Goal: Task Accomplishment & Management: Complete application form

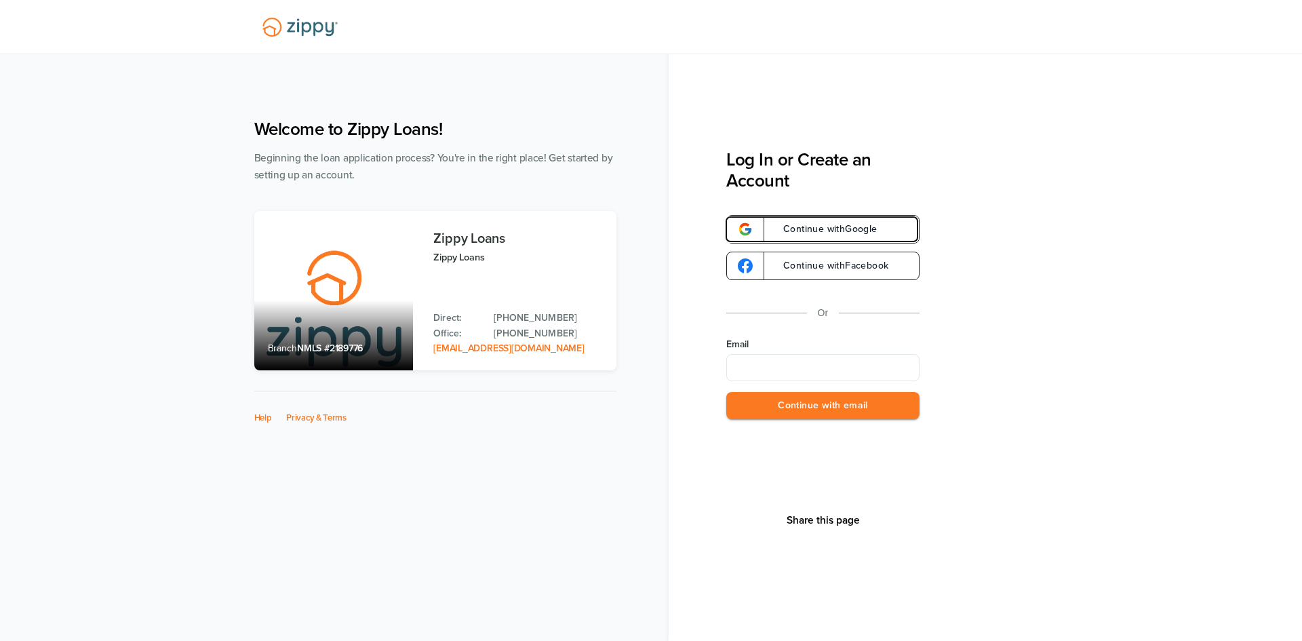
click at [849, 223] on link "Continue with Google" at bounding box center [822, 229] width 193 height 28
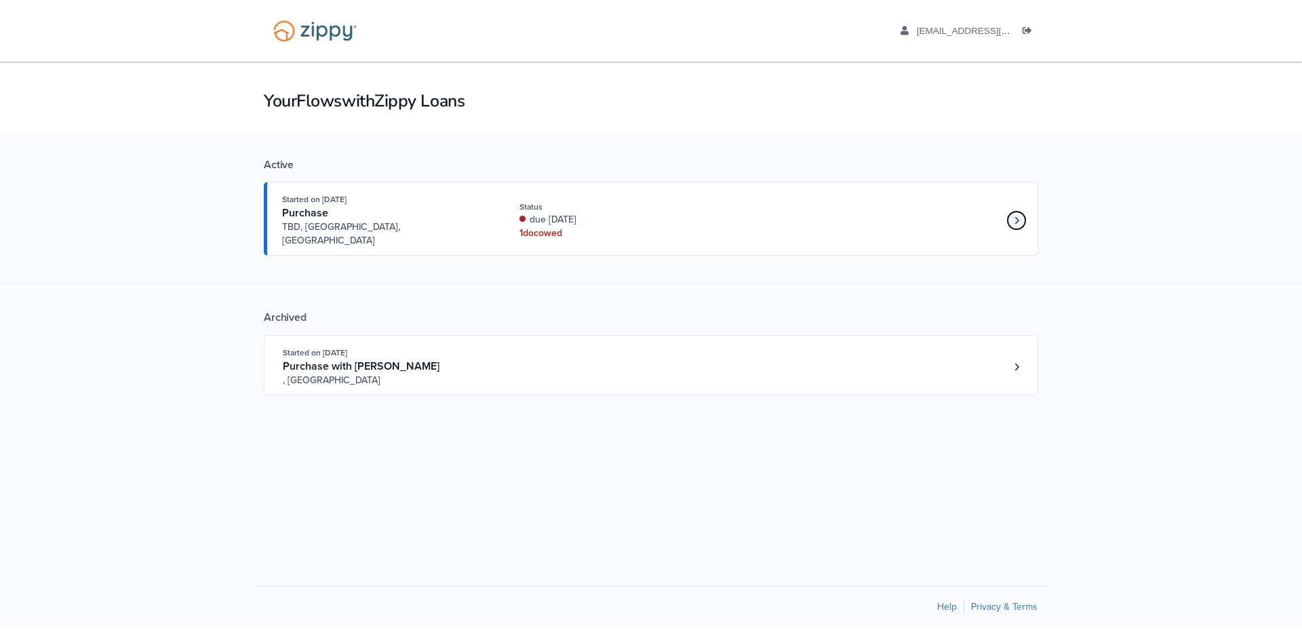
click at [1008, 214] on link "Loan number 4249684" at bounding box center [1016, 220] width 20 height 20
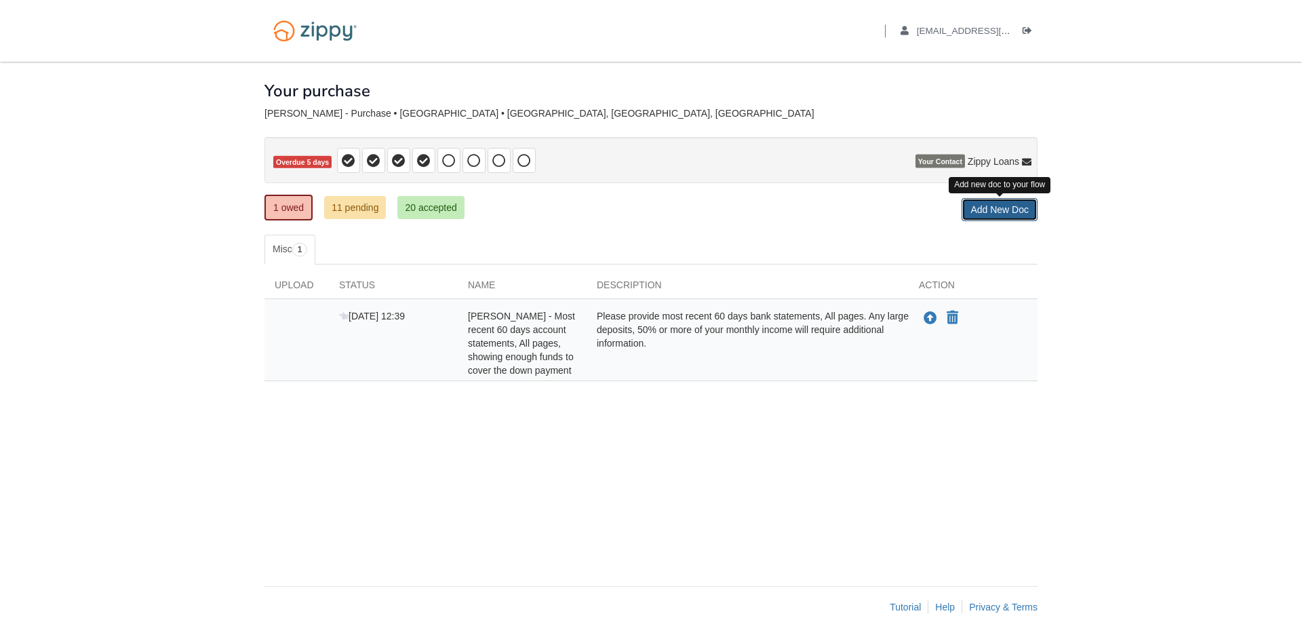
click at [1015, 213] on link "Add New Doc" at bounding box center [999, 209] width 76 height 23
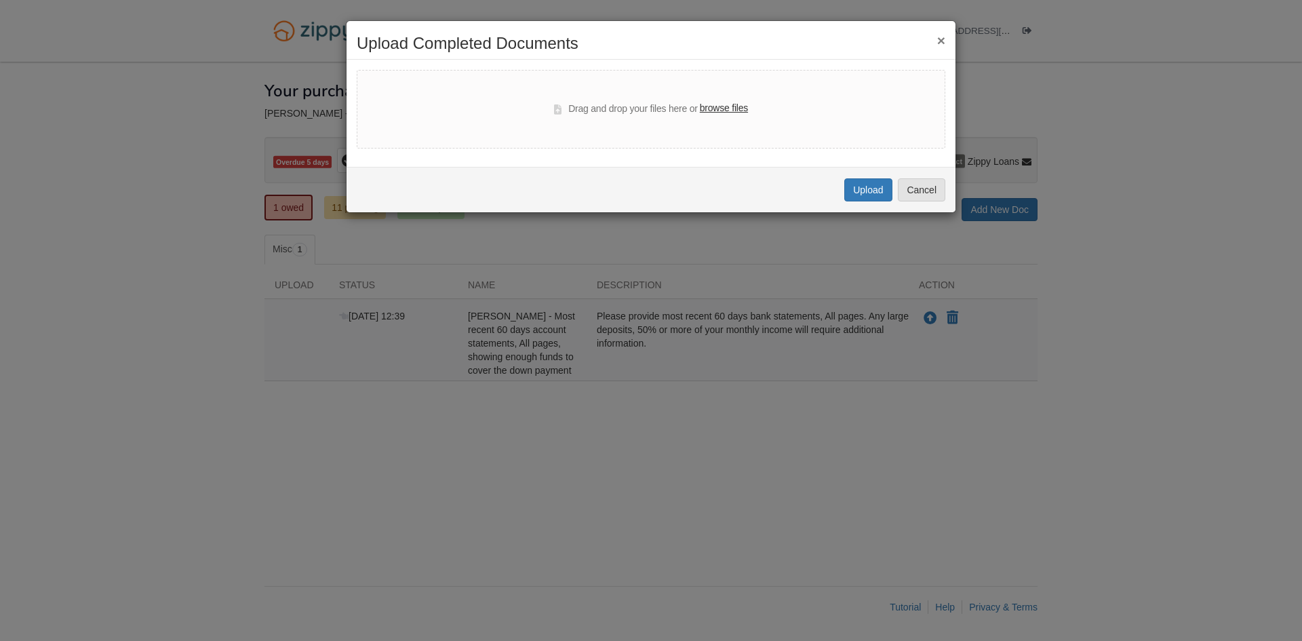
click at [731, 108] on label "browse files" at bounding box center [724, 108] width 48 height 15
click at [0, 0] on input "browse files" at bounding box center [0, 0] width 0 height 0
click at [926, 194] on button "Cancel" at bounding box center [921, 189] width 47 height 23
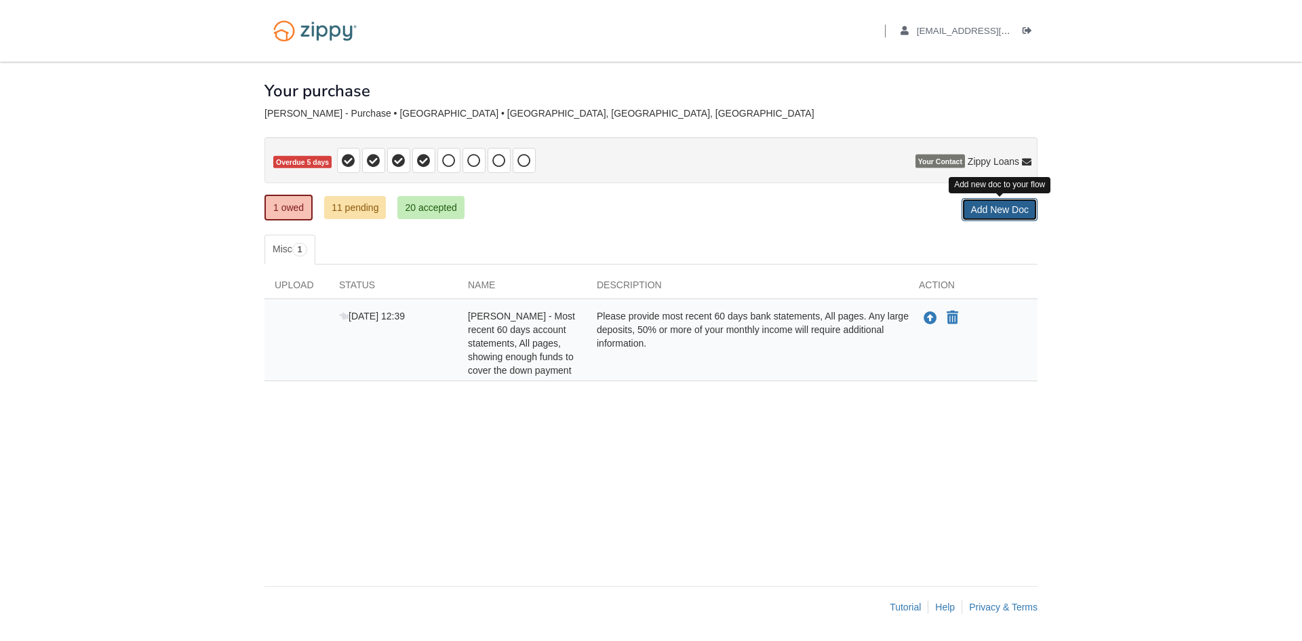
click at [1020, 216] on link "Add New Doc" at bounding box center [999, 209] width 76 height 23
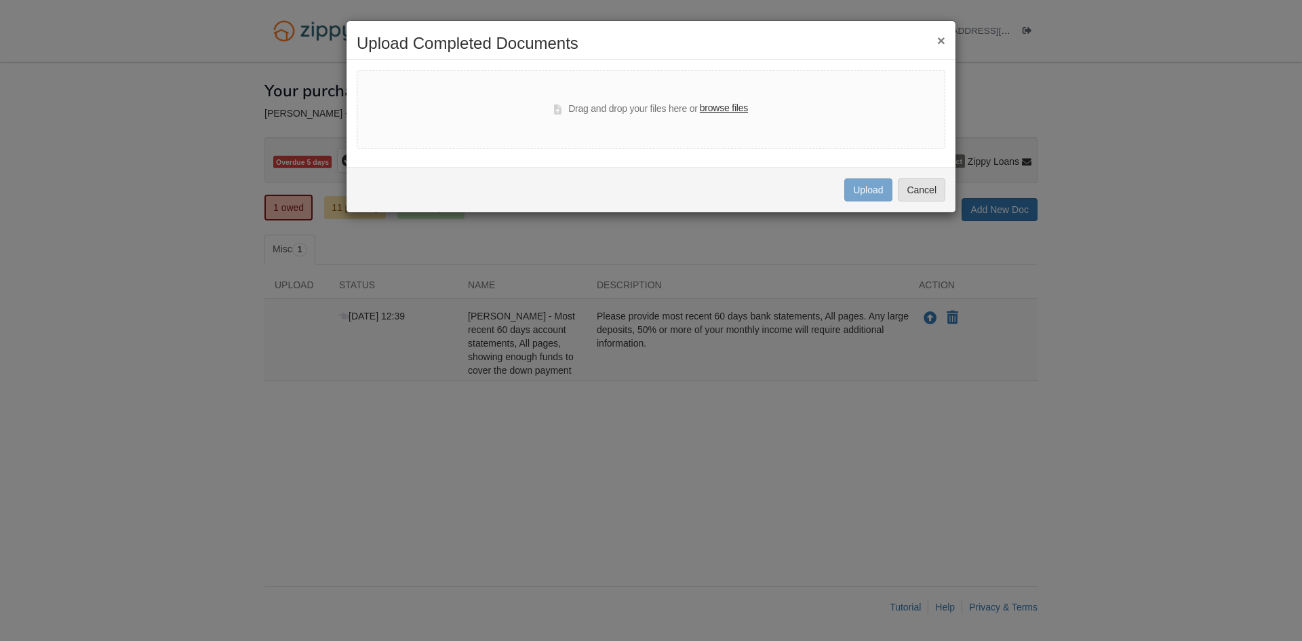
click at [937, 39] on button "×" at bounding box center [941, 40] width 8 height 14
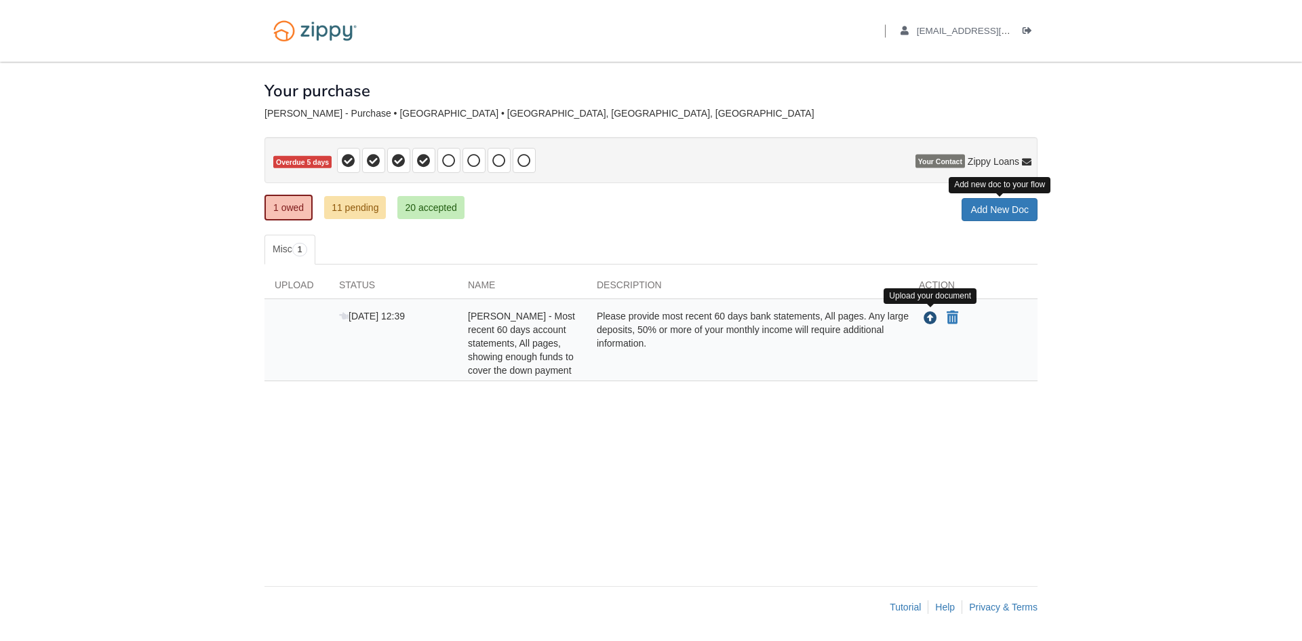
click at [929, 322] on icon "Upload Amanda Richards - Most recent 60 days account statements, All pages, sho…" at bounding box center [930, 319] width 14 height 14
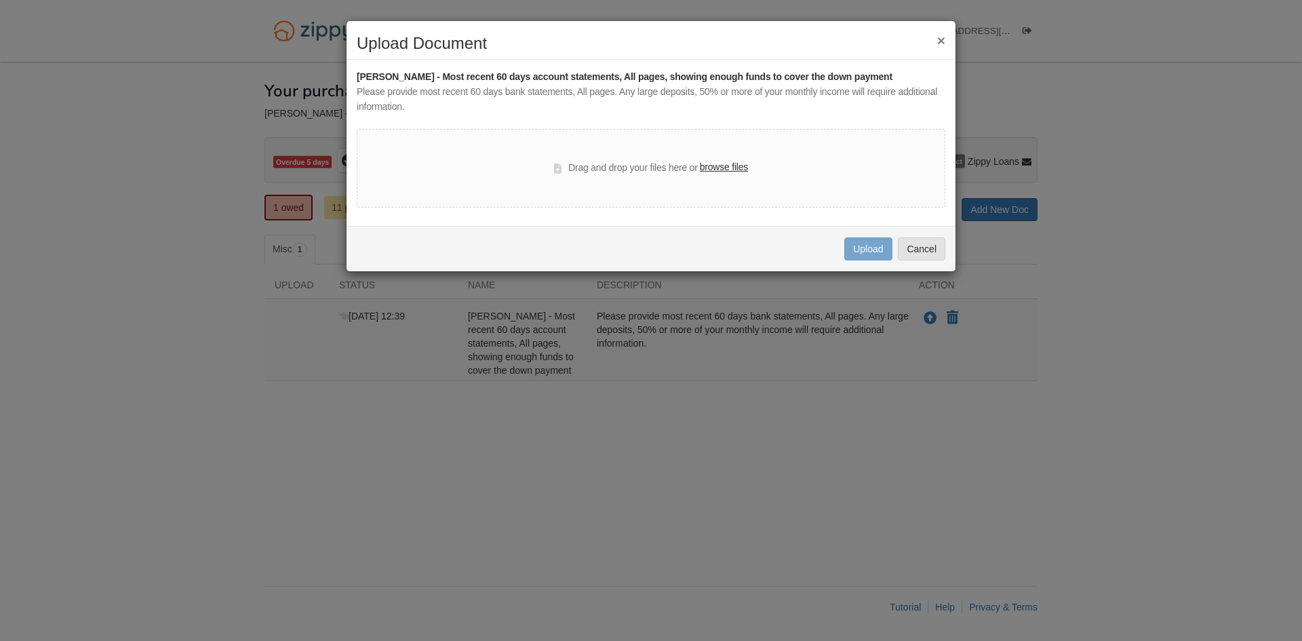
click at [719, 168] on label "browse files" at bounding box center [724, 167] width 48 height 15
click at [0, 0] on input "browse files" at bounding box center [0, 0] width 0 height 0
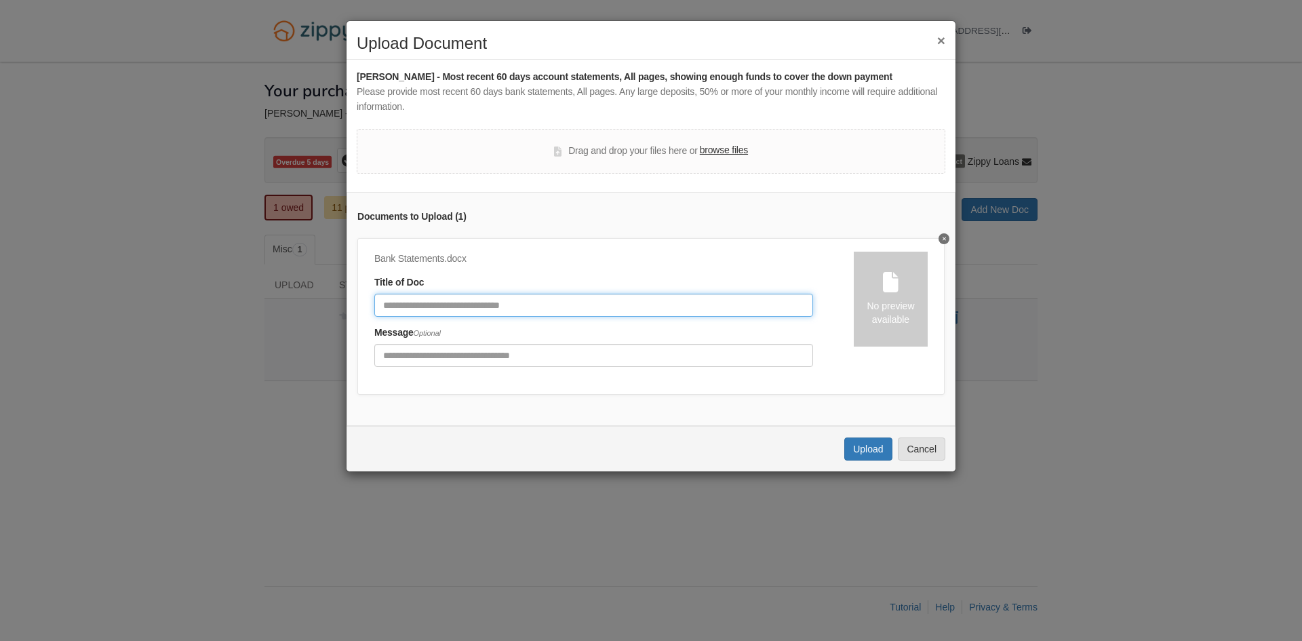
click at [453, 306] on input "Document Title" at bounding box center [593, 305] width 439 height 23
type input "**********"
click at [525, 358] on input "Include any comments on this document" at bounding box center [593, 355] width 439 height 23
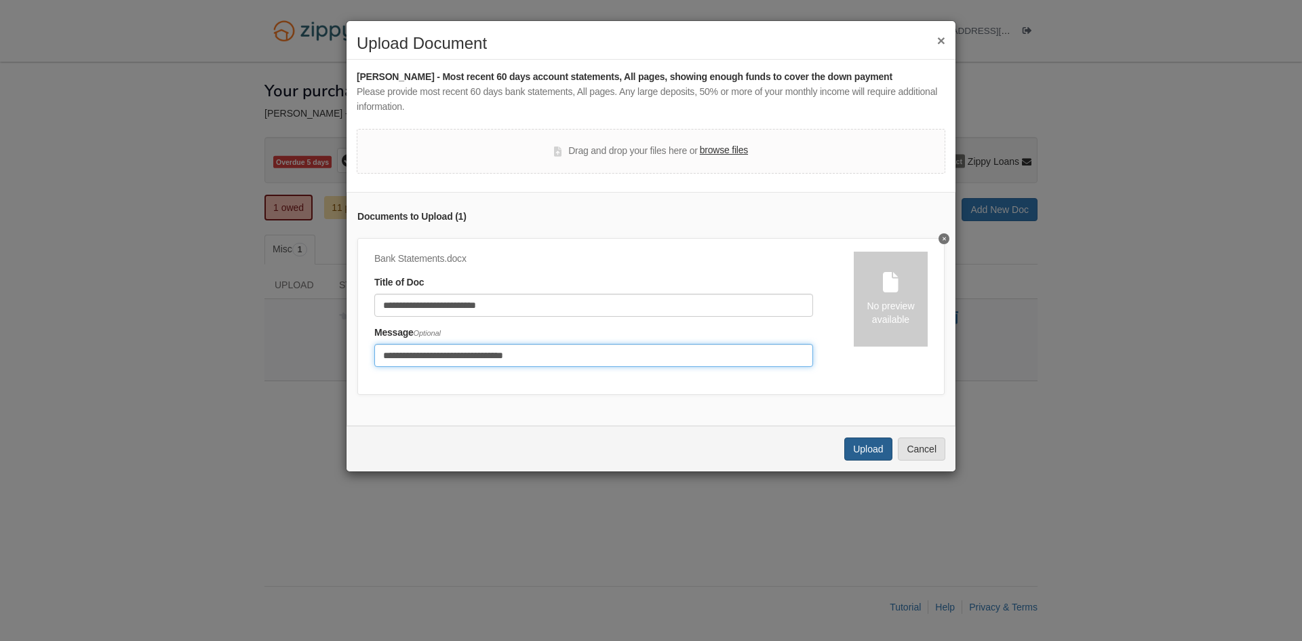
type input "**********"
click at [883, 457] on button "Upload" at bounding box center [867, 448] width 47 height 23
